Goal: Task Accomplishment & Management: Manage account settings

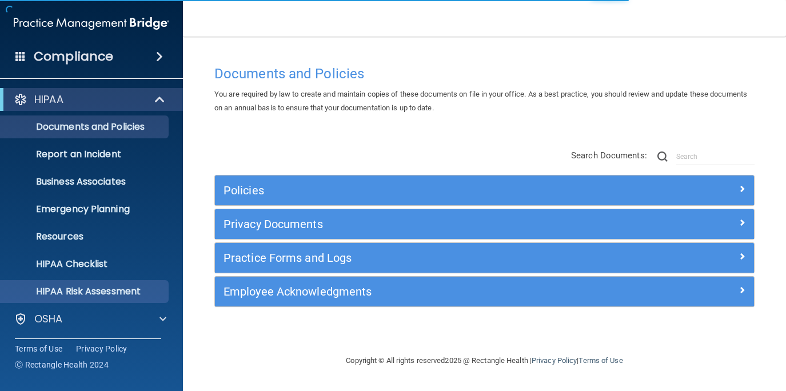
scroll to position [83, 0]
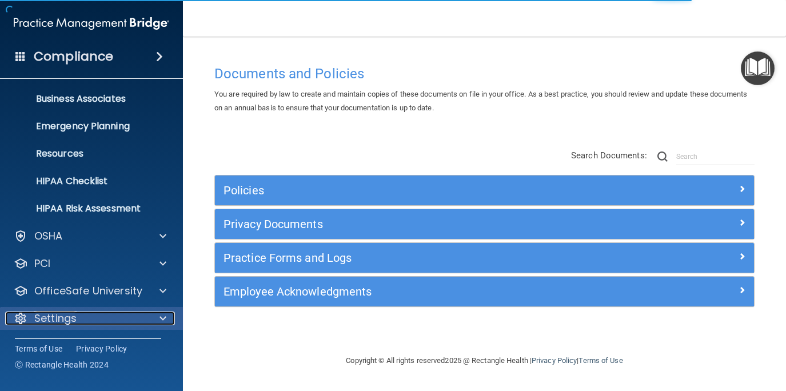
click at [100, 313] on div "Settings" at bounding box center [76, 319] width 142 height 14
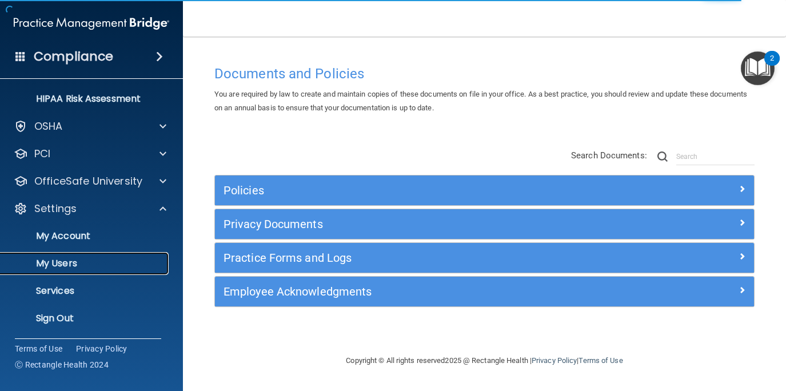
click at [80, 261] on p "My Users" at bounding box center [85, 263] width 156 height 11
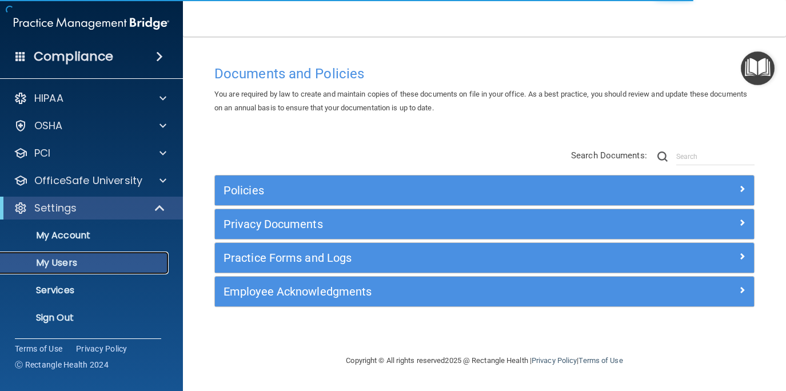
scroll to position [1, 0]
click at [74, 260] on p "My Users" at bounding box center [85, 262] width 156 height 11
select select "20"
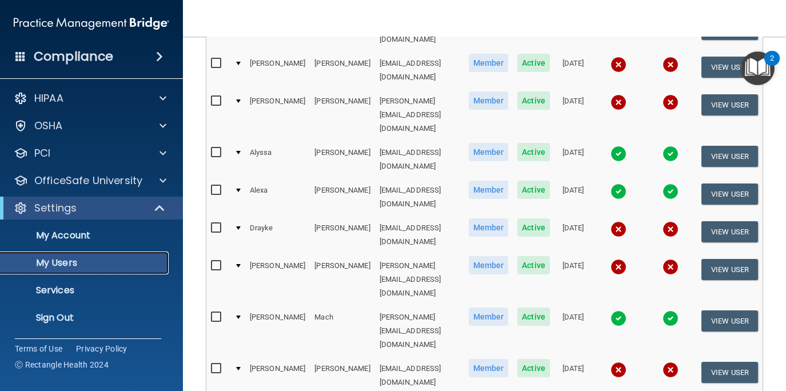
scroll to position [455, 0]
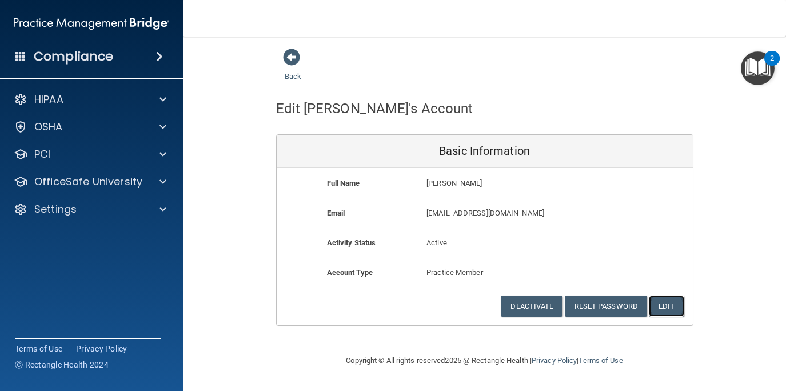
click at [667, 308] on button "Edit" at bounding box center [666, 306] width 35 height 21
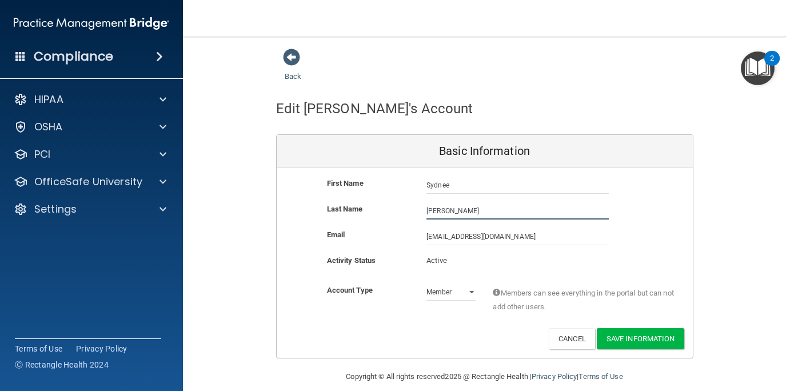
click at [431, 210] on input "[PERSON_NAME]" at bounding box center [518, 210] width 182 height 17
type input "[PERSON_NAME]"
click at [637, 341] on button "Save Information" at bounding box center [640, 338] width 87 height 21
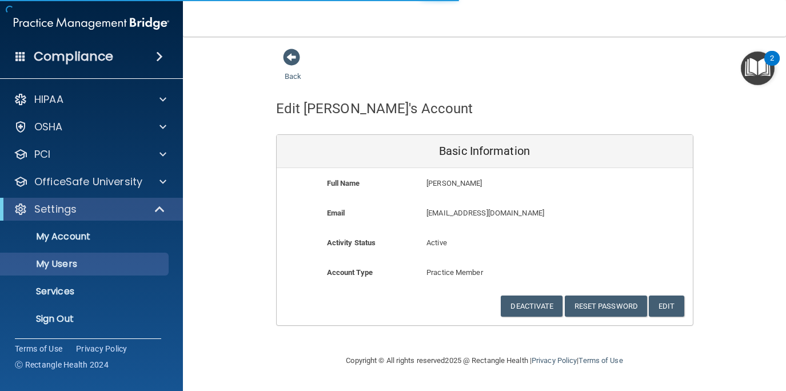
select select "20"
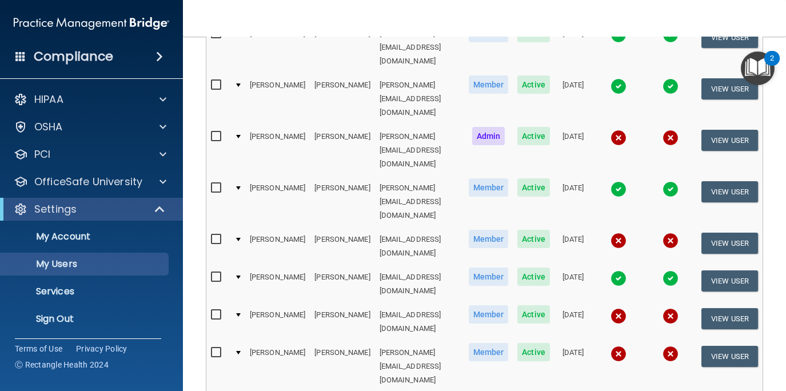
scroll to position [326, 0]
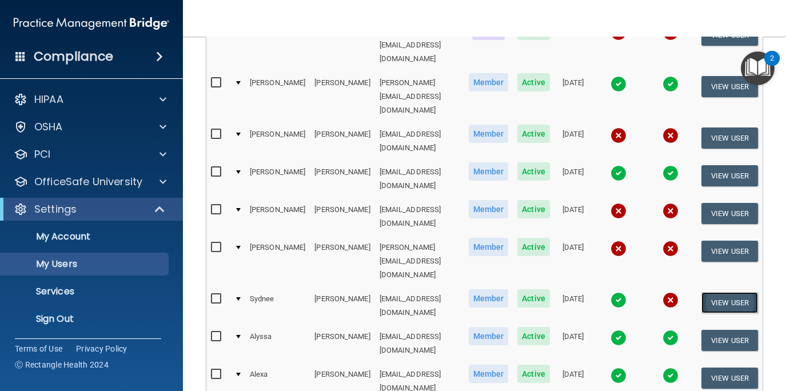
click at [715, 292] on button "View User" at bounding box center [730, 302] width 57 height 21
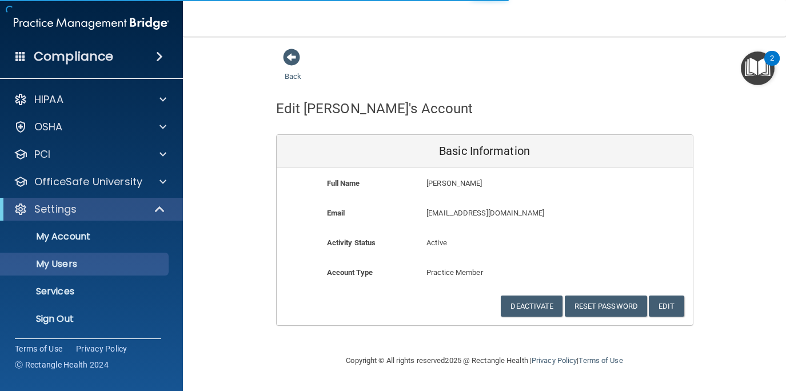
select select "20"
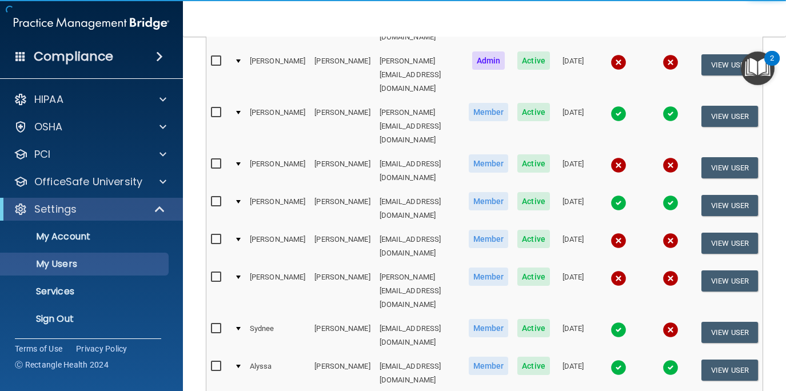
scroll to position [297, 0]
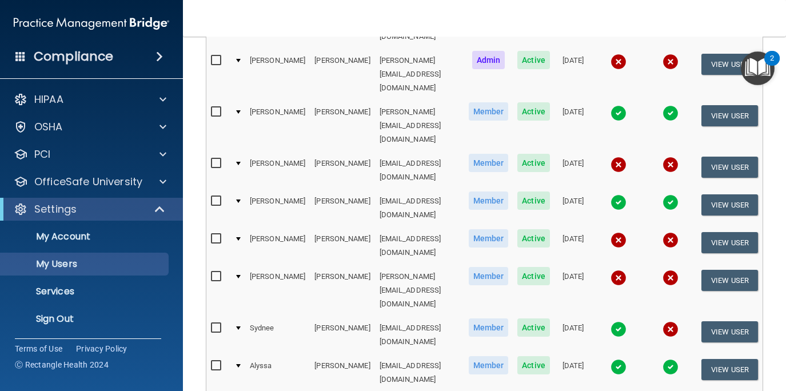
click at [619, 321] on img at bounding box center [619, 329] width 16 height 16
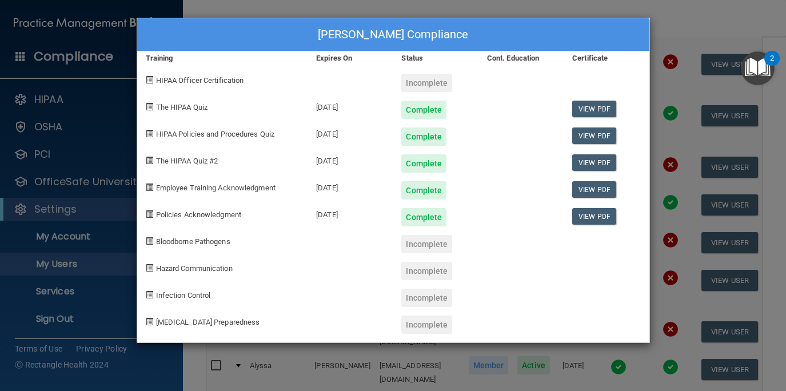
click at [674, 21] on div "[PERSON_NAME] Compliance Training Expires On Status Cont. Education Certificate…" at bounding box center [393, 195] width 786 height 391
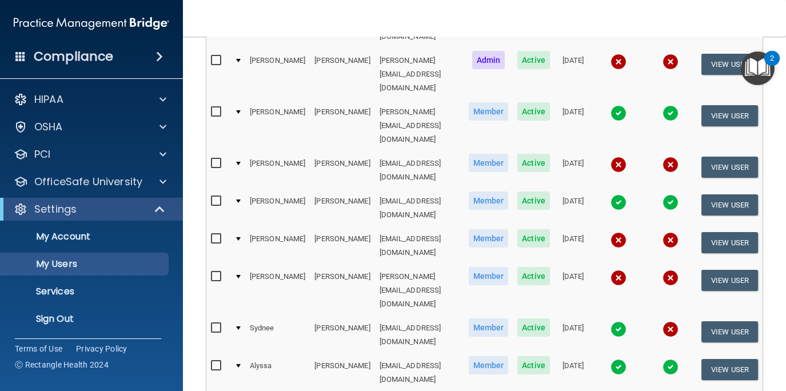
click at [668, 321] on img at bounding box center [671, 329] width 16 height 16
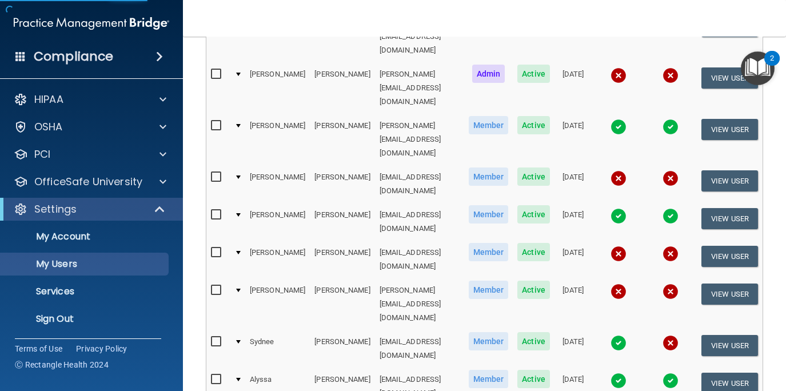
click at [673, 335] on img at bounding box center [671, 343] width 16 height 16
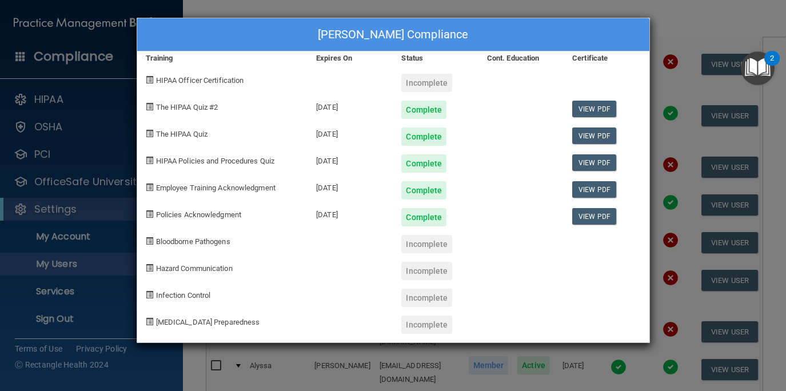
click at [691, 1] on div "[PERSON_NAME] Compliance Training Expires On Status Cont. Education Certificate…" at bounding box center [393, 195] width 786 height 391
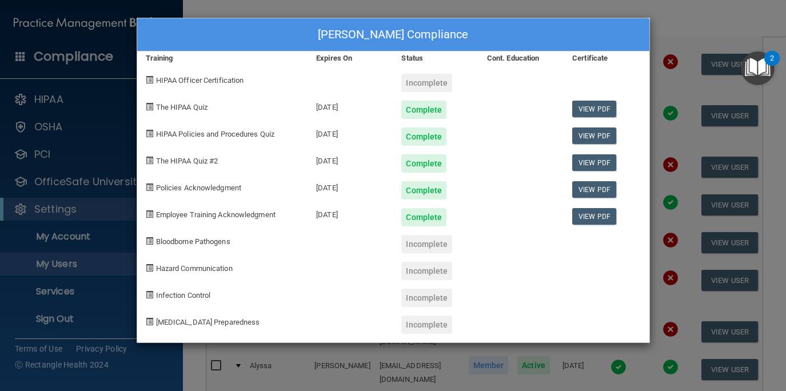
click at [687, 47] on div "[PERSON_NAME] Compliance Training Expires On Status Cont. Education Certificate…" at bounding box center [393, 195] width 786 height 391
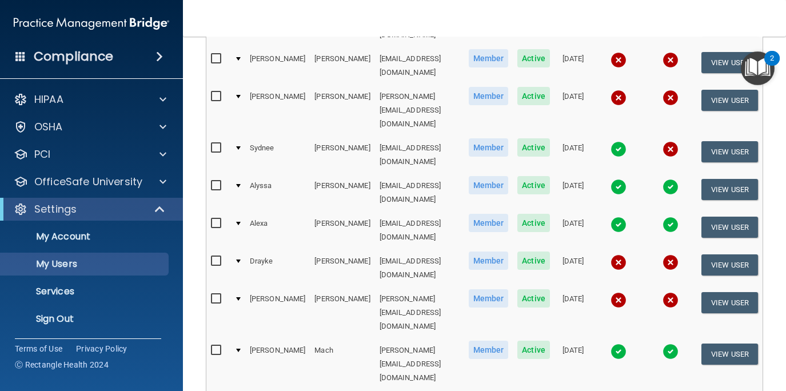
scroll to position [478, 0]
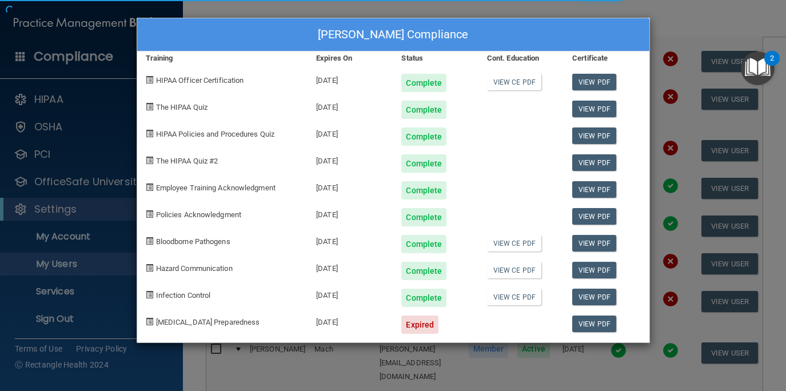
click at [680, 26] on div "[PERSON_NAME] Compliance Training Expires On Status Cont. Education Certificate…" at bounding box center [393, 195] width 786 height 391
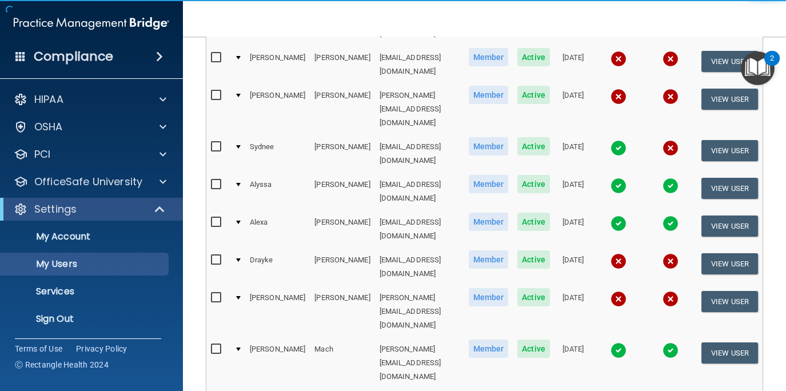
click at [673, 257] on div "[PERSON_NAME] Compliance Training Expires On Status Cont. Education Certificate…" at bounding box center [393, 195] width 786 height 391
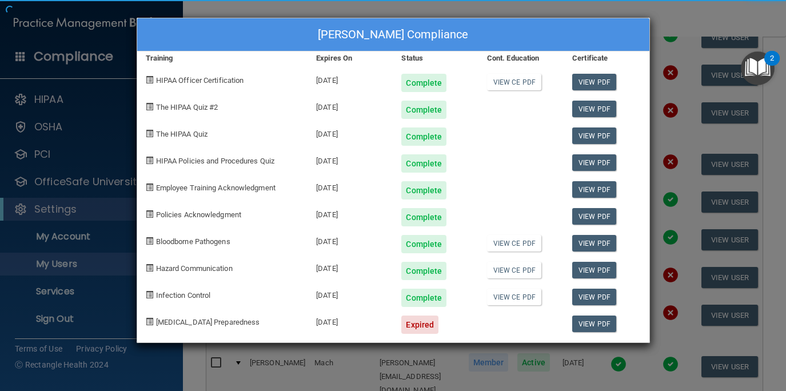
click at [681, 18] on div "[PERSON_NAME] Compliance Training Expires On Status Cont. Education Certificate…" at bounding box center [393, 195] width 786 height 391
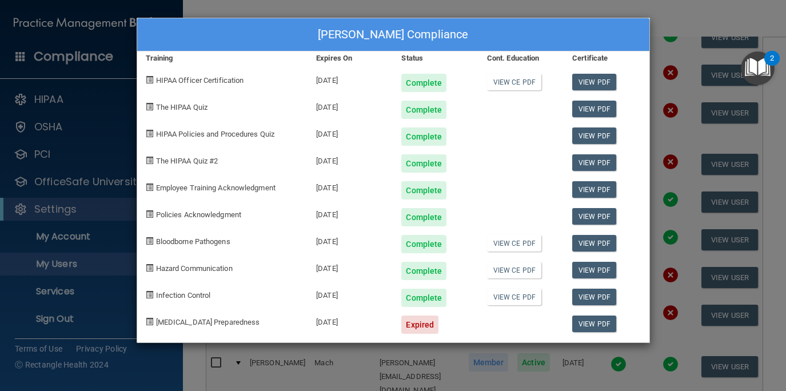
click at [681, 18] on div "[PERSON_NAME] Compliance Training Expires On Status Cont. Education Certificate…" at bounding box center [393, 195] width 786 height 391
